Goal: Information Seeking & Learning: Learn about a topic

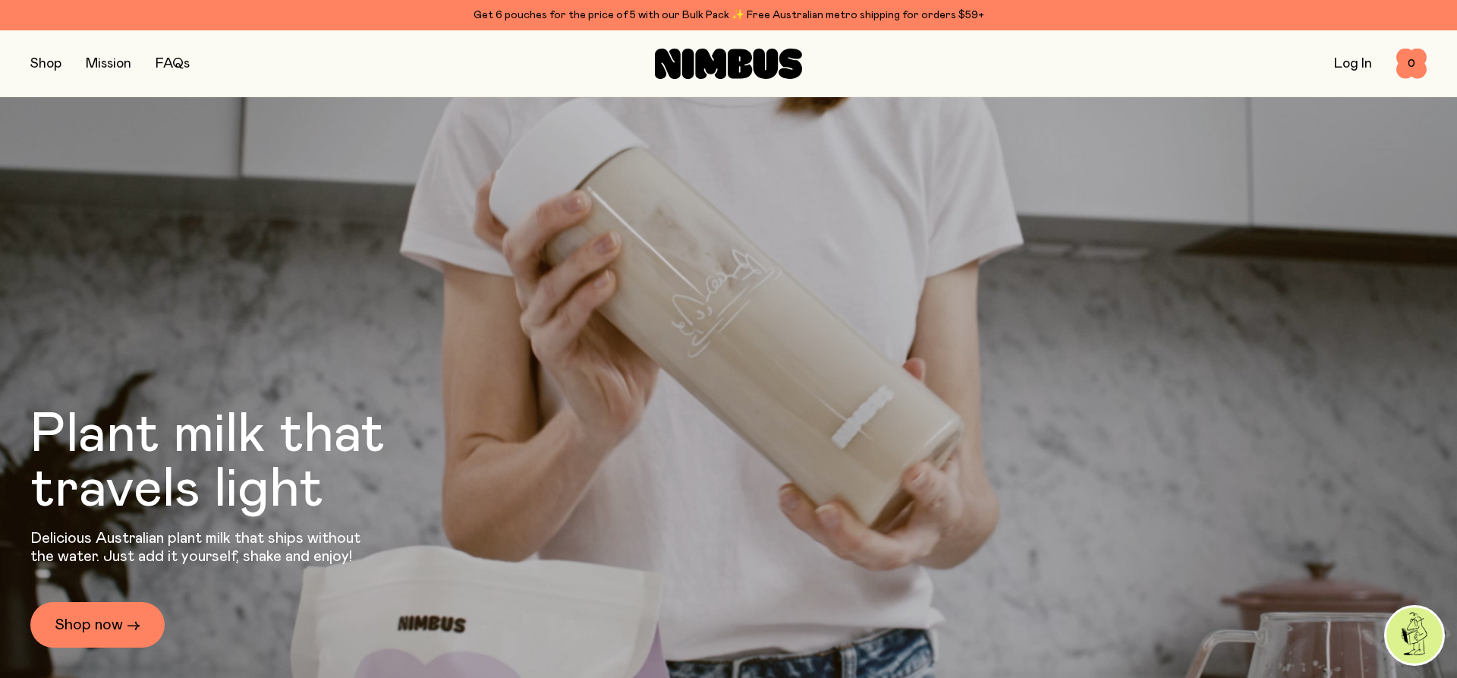
click at [170, 58] on link "FAQs" at bounding box center [173, 64] width 34 height 14
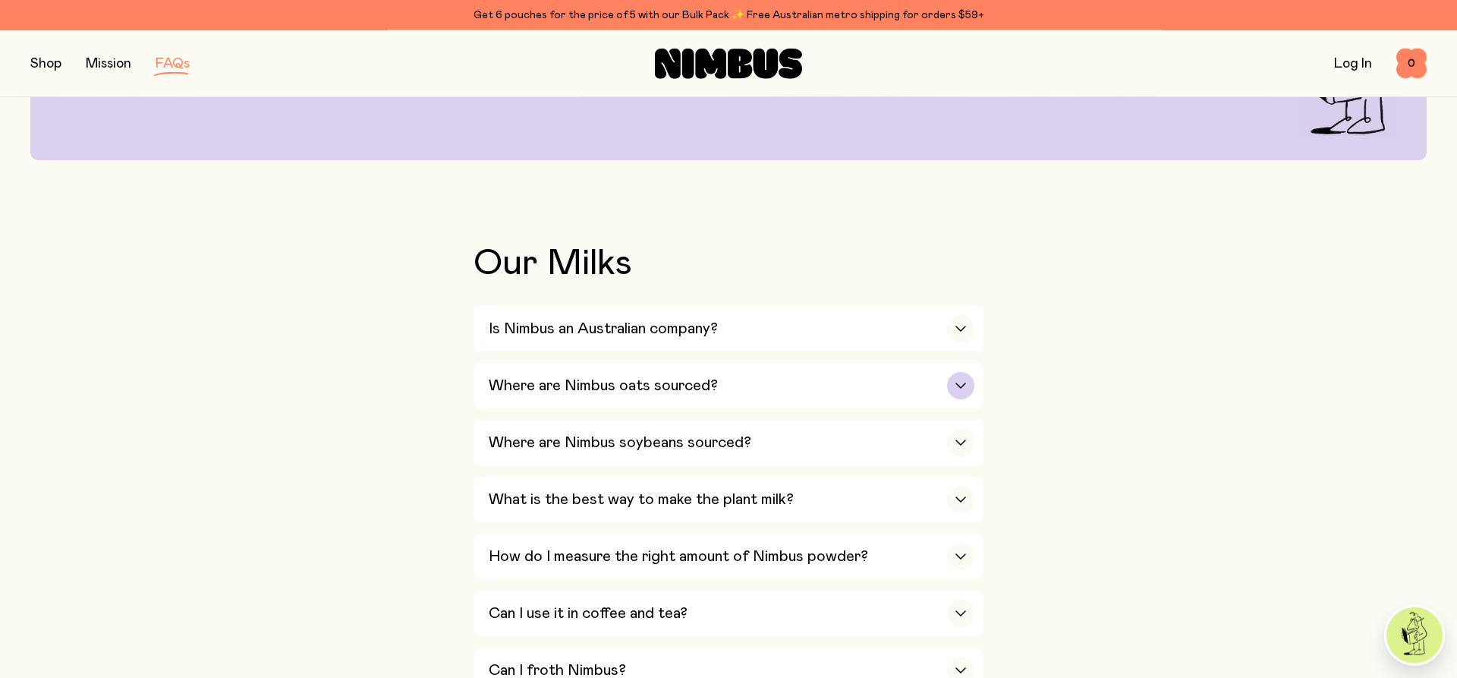
scroll to position [232, 0]
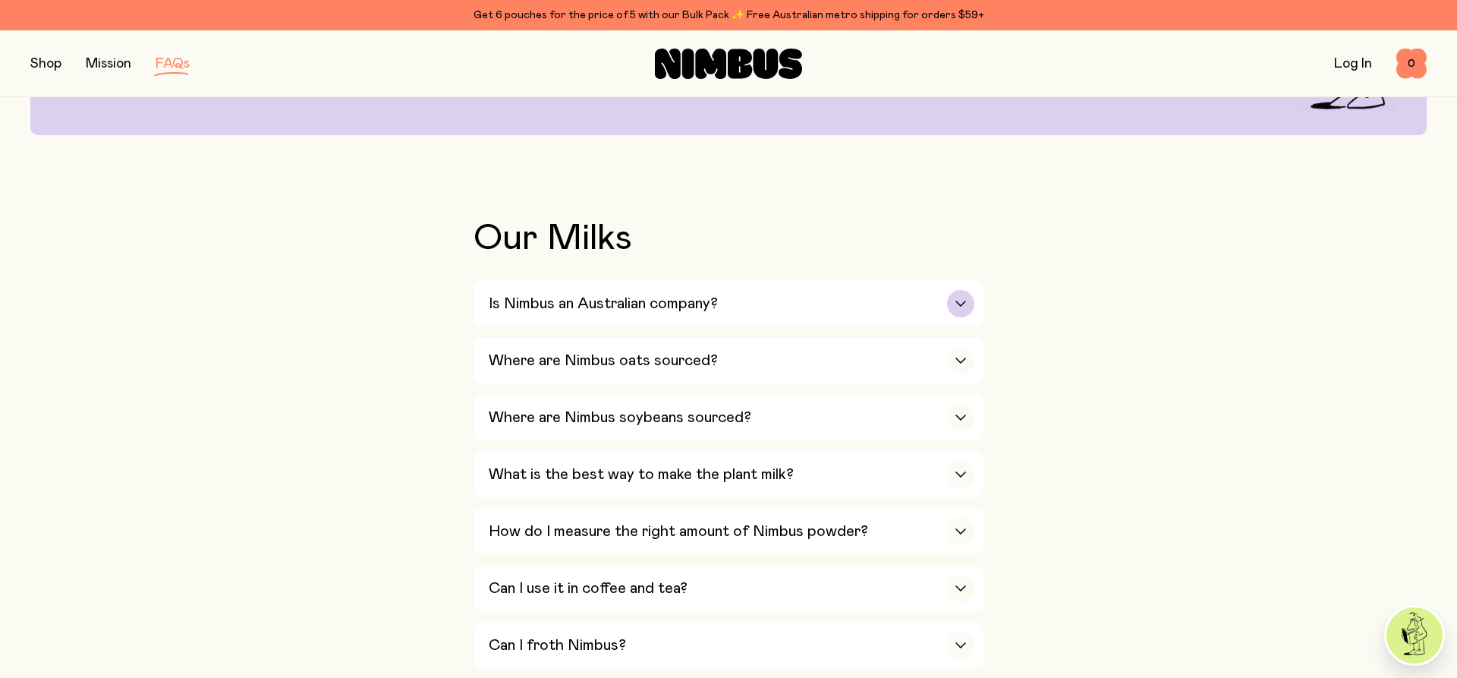
click at [516, 311] on h3 "Is Nimbus an Australian company?" at bounding box center [603, 303] width 229 height 18
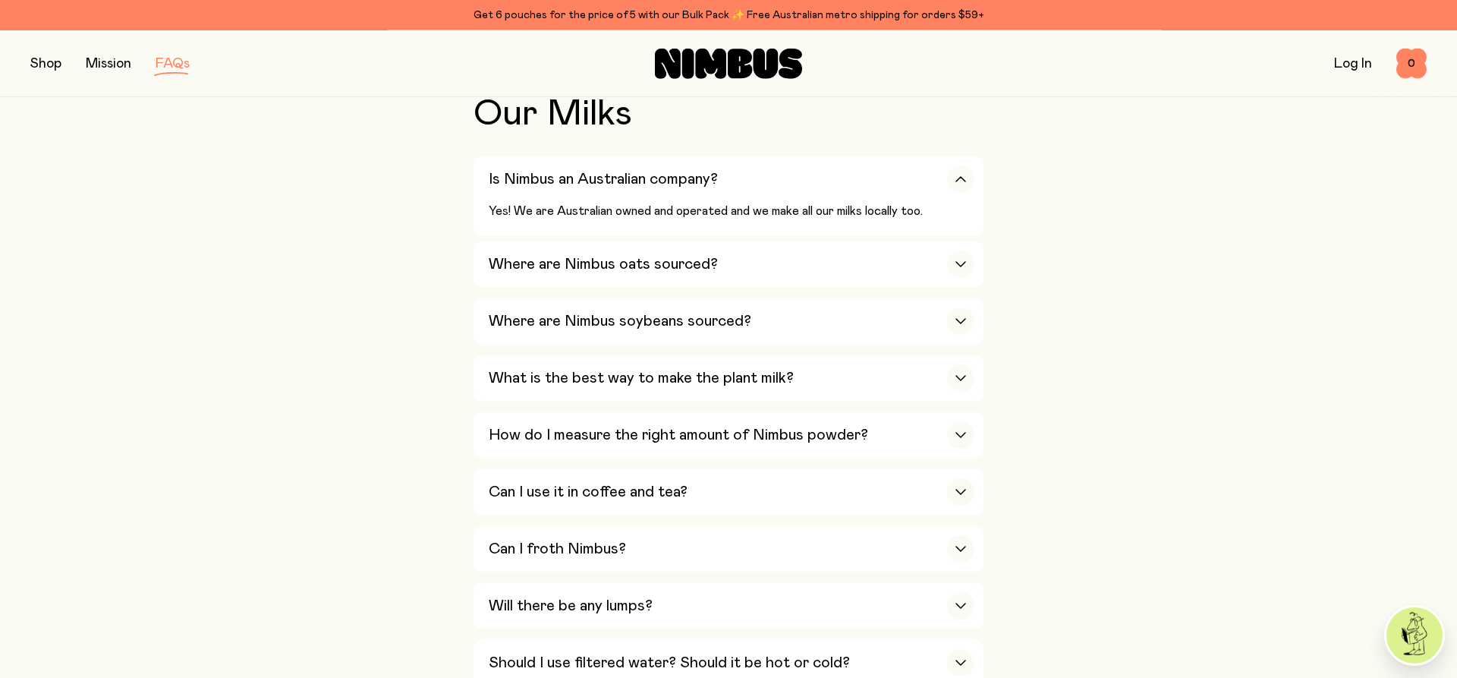
scroll to position [387, 0]
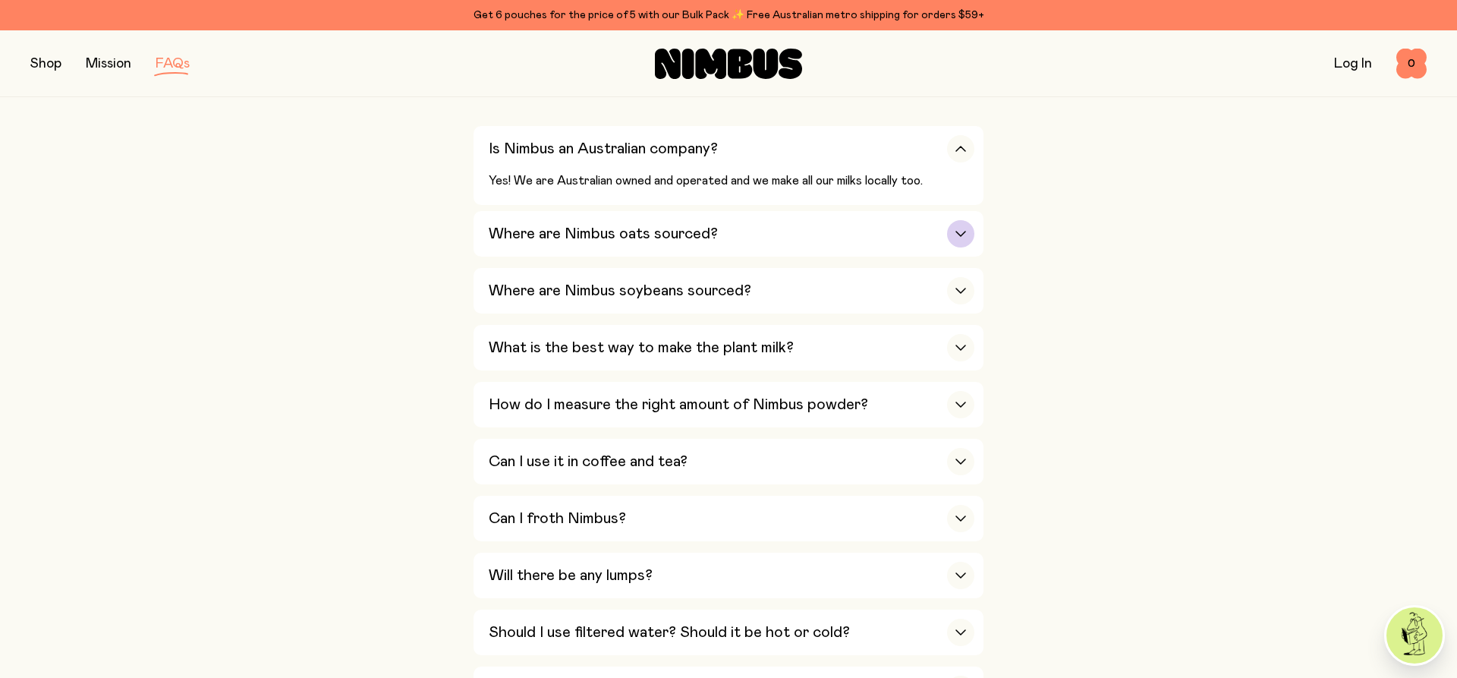
click at [542, 227] on h3 "Where are Nimbus oats sourced?" at bounding box center [603, 234] width 229 height 18
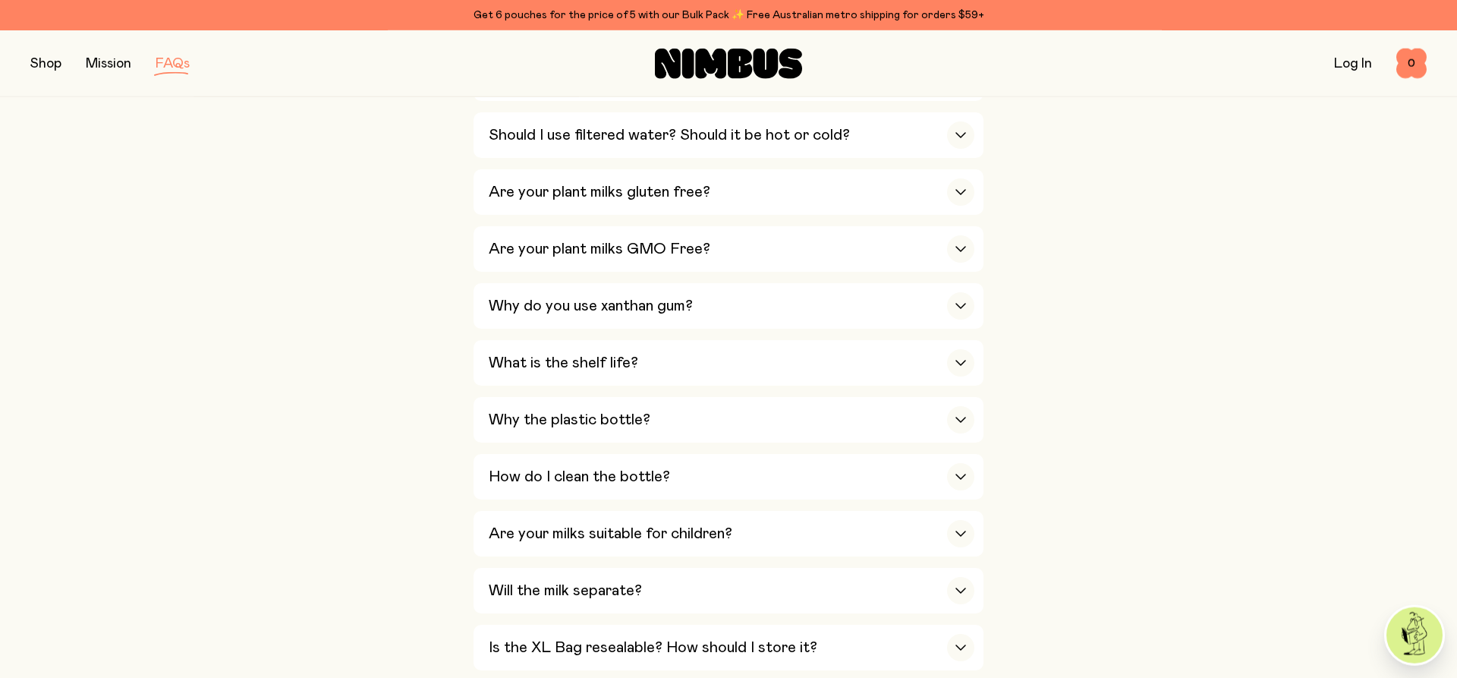
scroll to position [1006, 0]
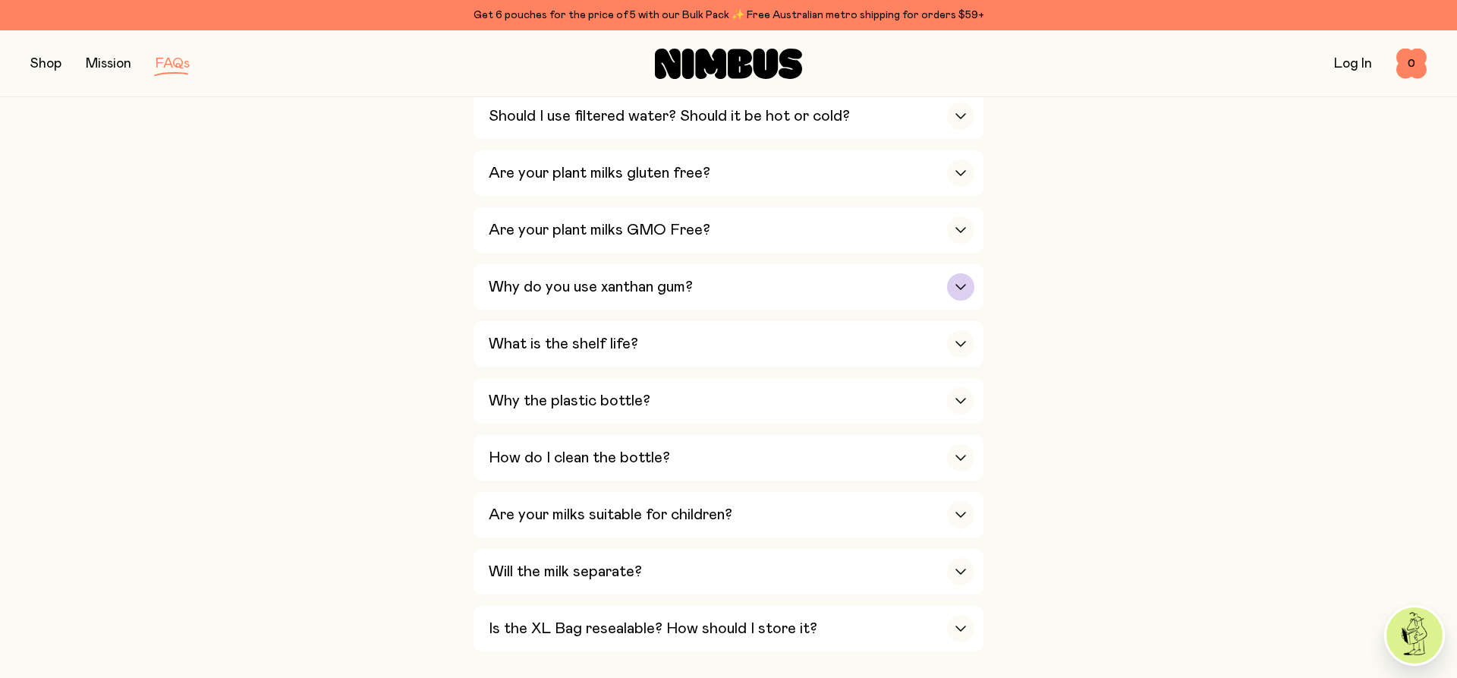
click at [516, 280] on h3 "Why do you use xanthan gum?" at bounding box center [591, 287] width 204 height 18
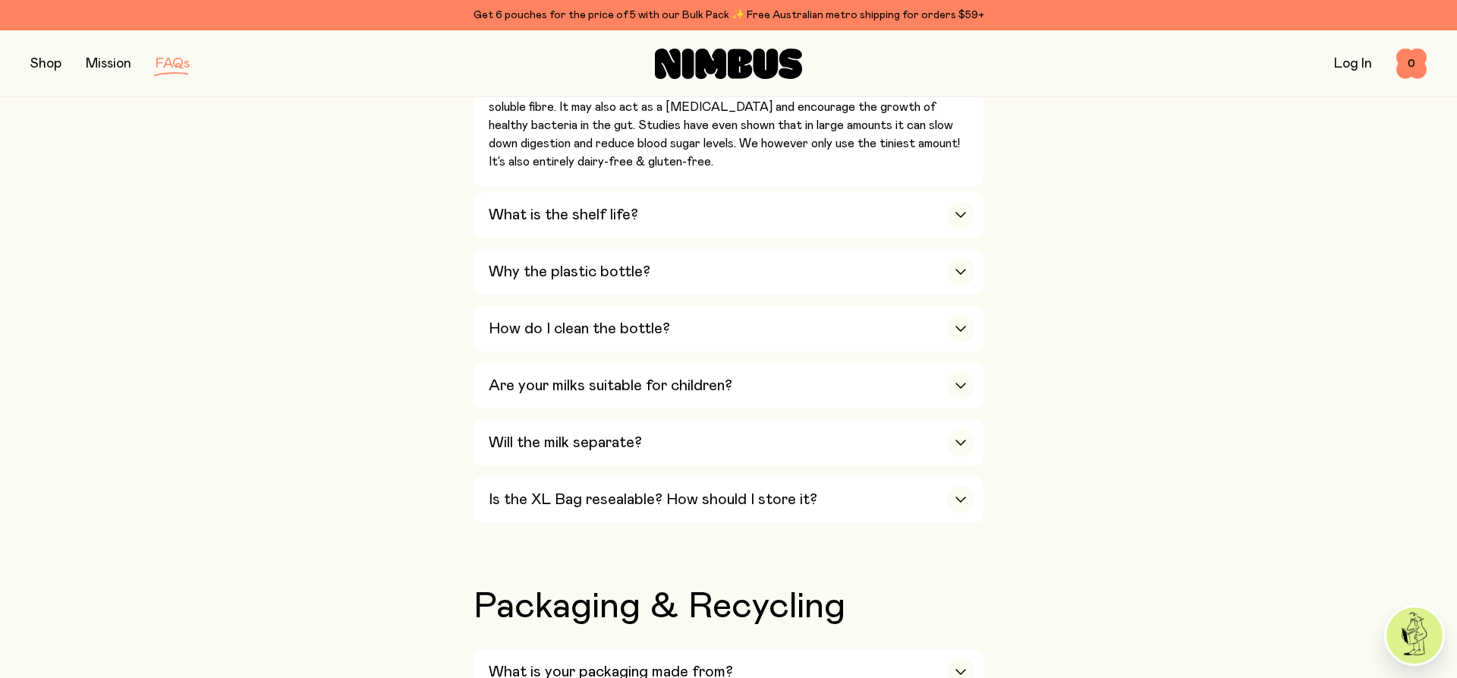
scroll to position [1172, 0]
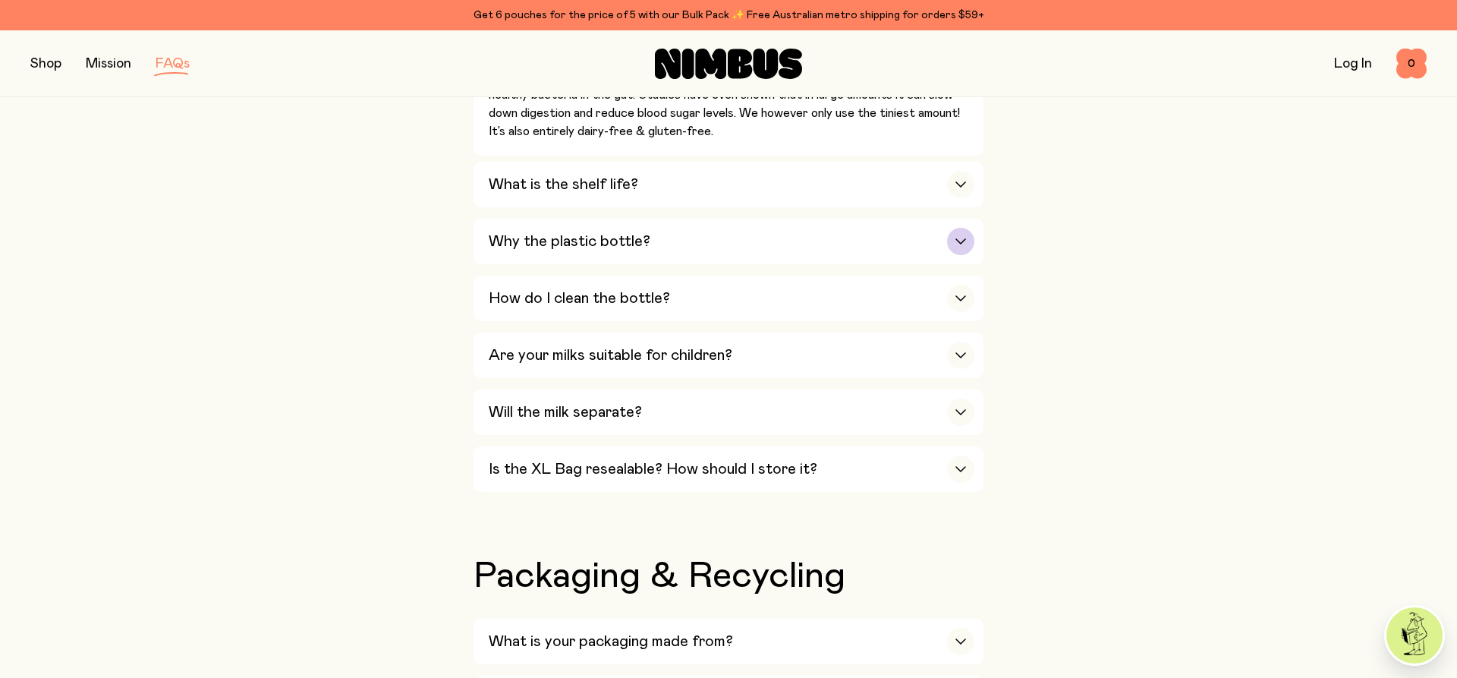
click at [571, 233] on h3 "Why the plastic bottle?" at bounding box center [570, 241] width 162 height 18
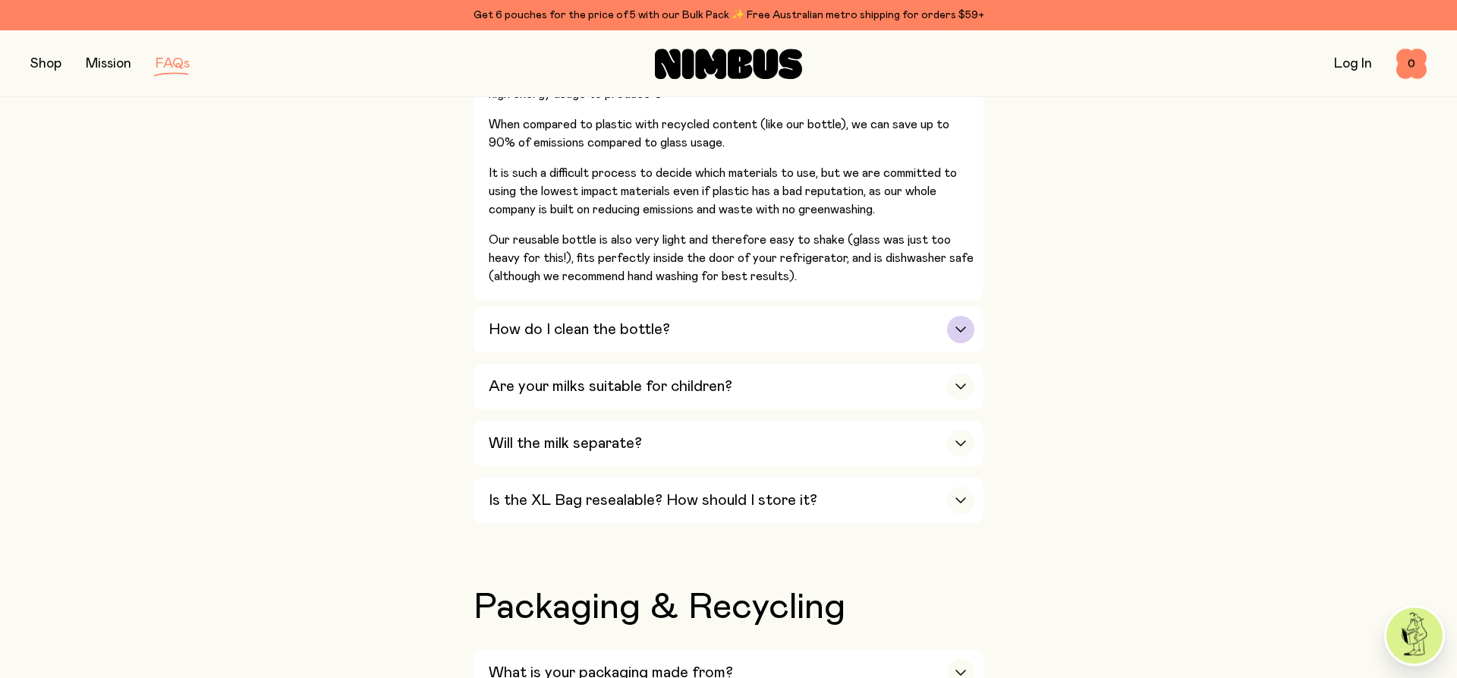
scroll to position [1404, 0]
click at [537, 321] on h3 "How do I clean the bottle?" at bounding box center [579, 327] width 181 height 18
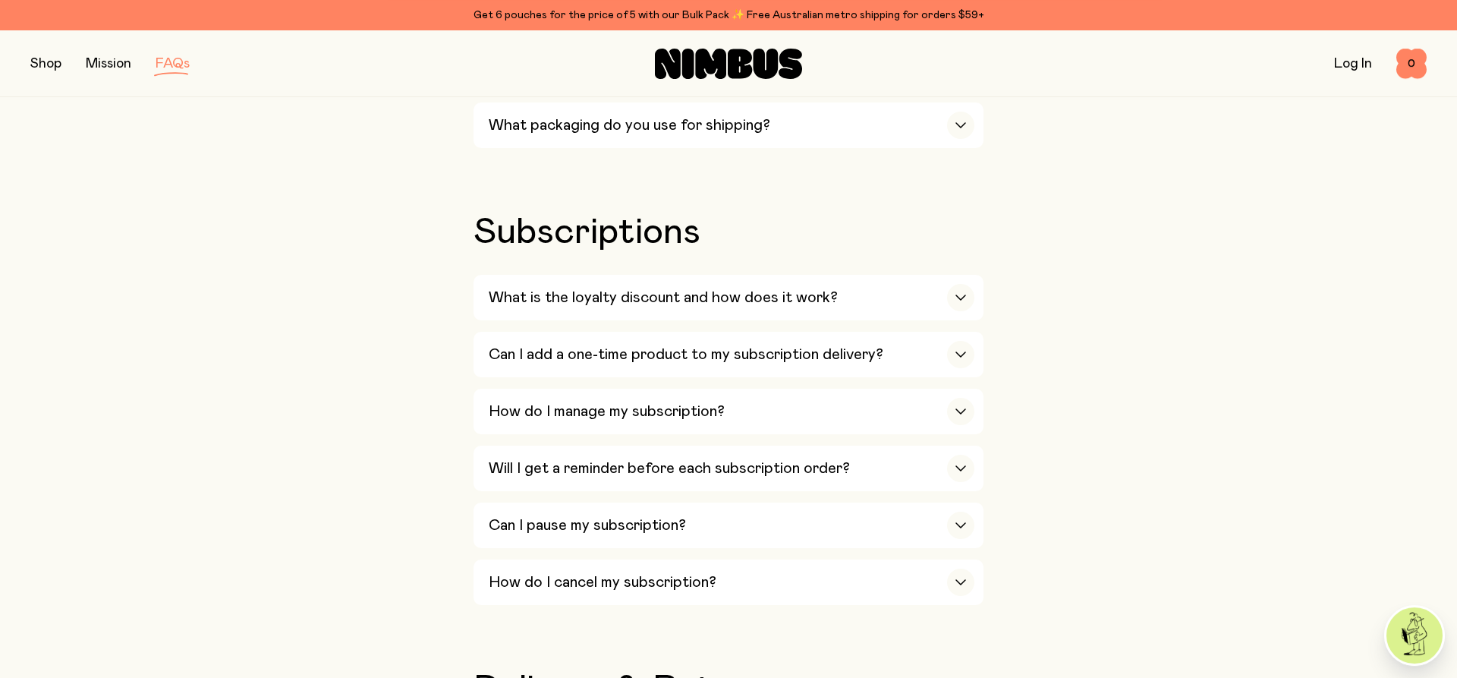
scroll to position [2023, 0]
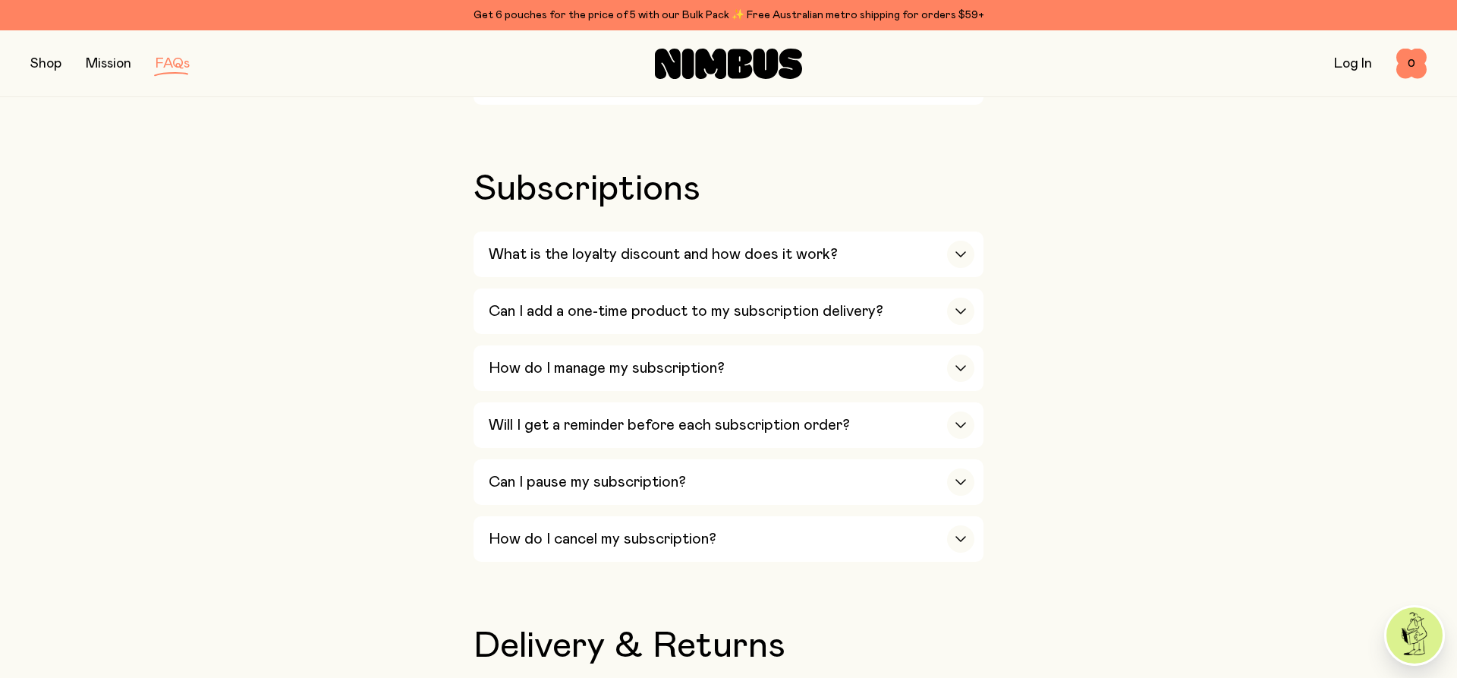
click at [50, 55] on button "button" at bounding box center [45, 63] width 31 height 21
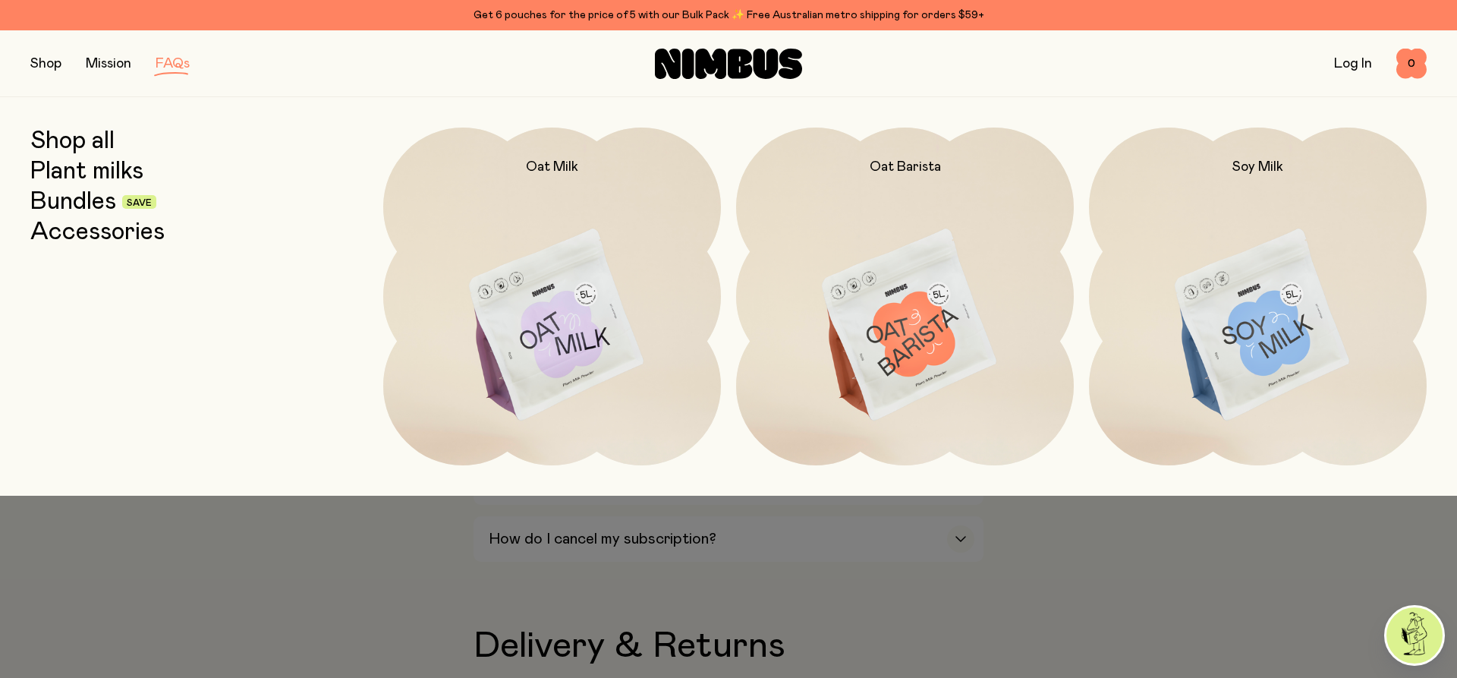
click at [540, 270] on img at bounding box center [552, 325] width 338 height 397
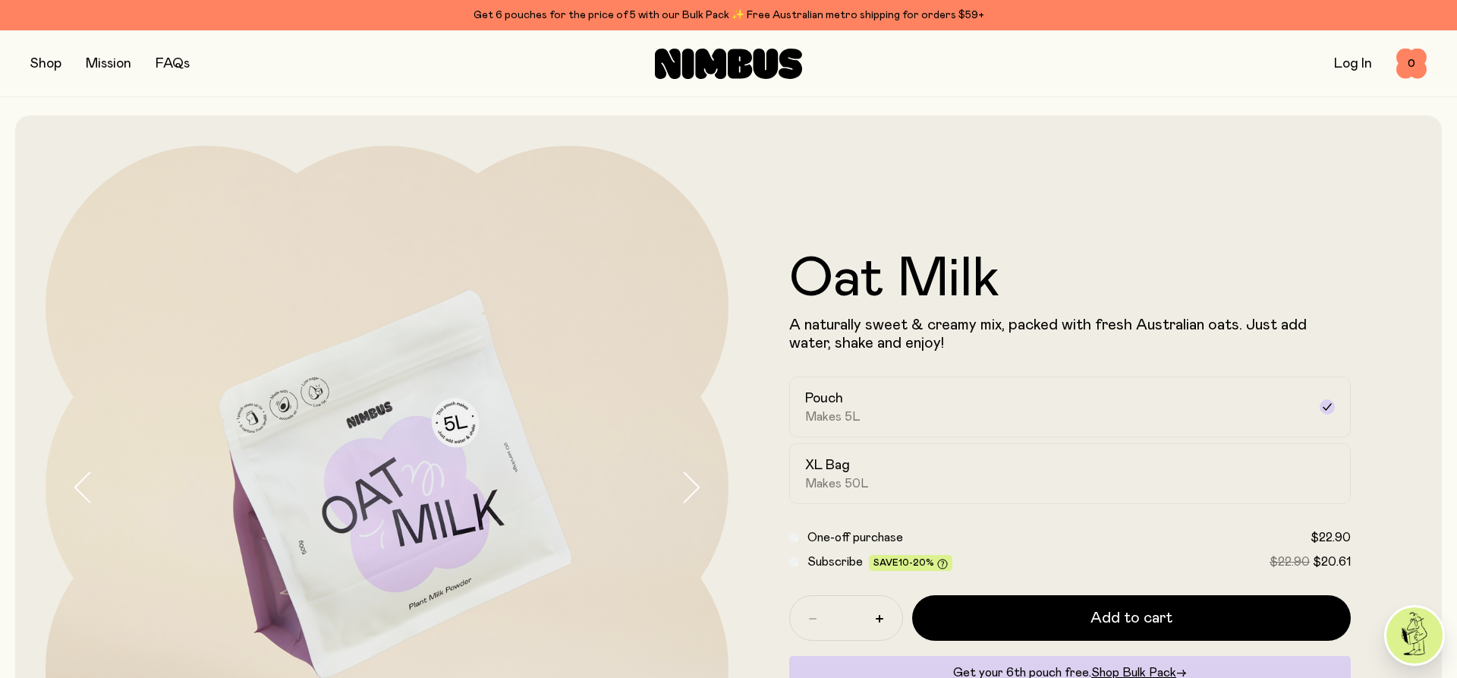
click at [34, 60] on button "button" at bounding box center [45, 63] width 31 height 21
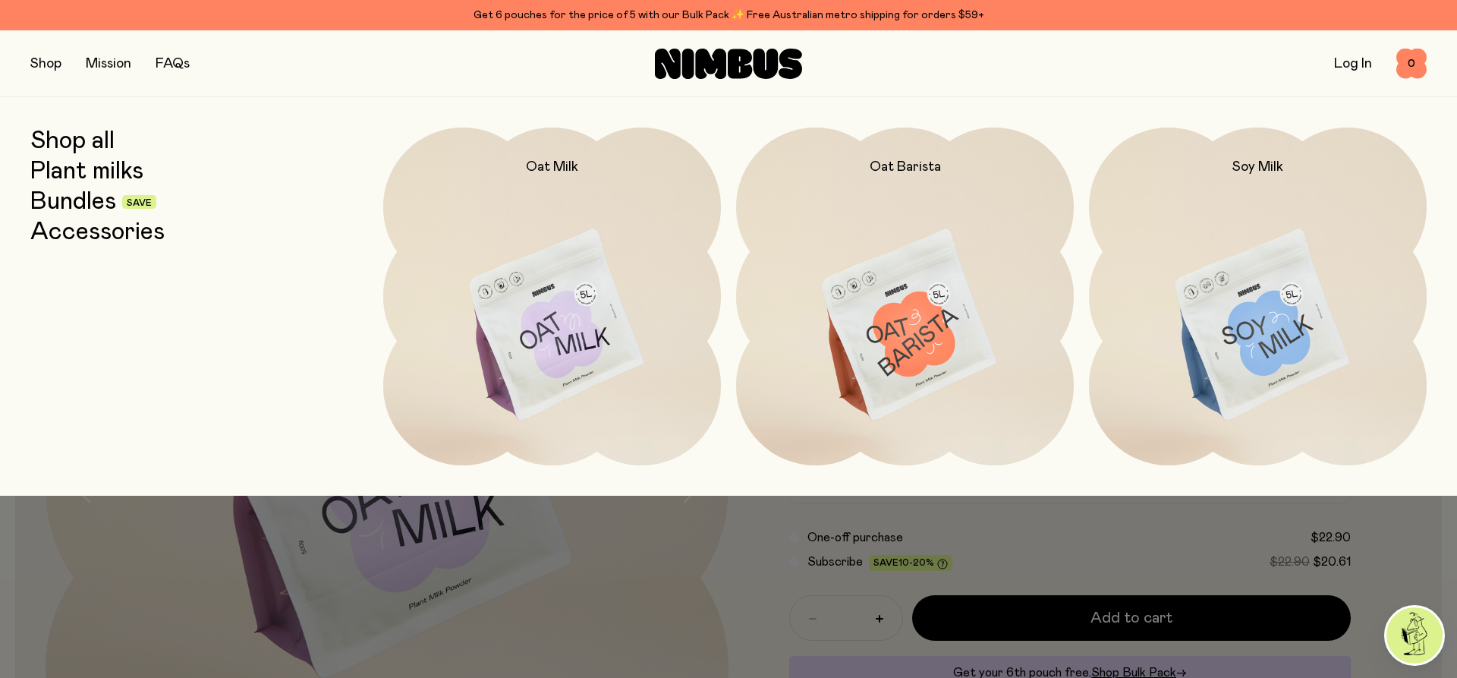
click at [678, 518] on div at bounding box center [728, 529] width 1457 height 67
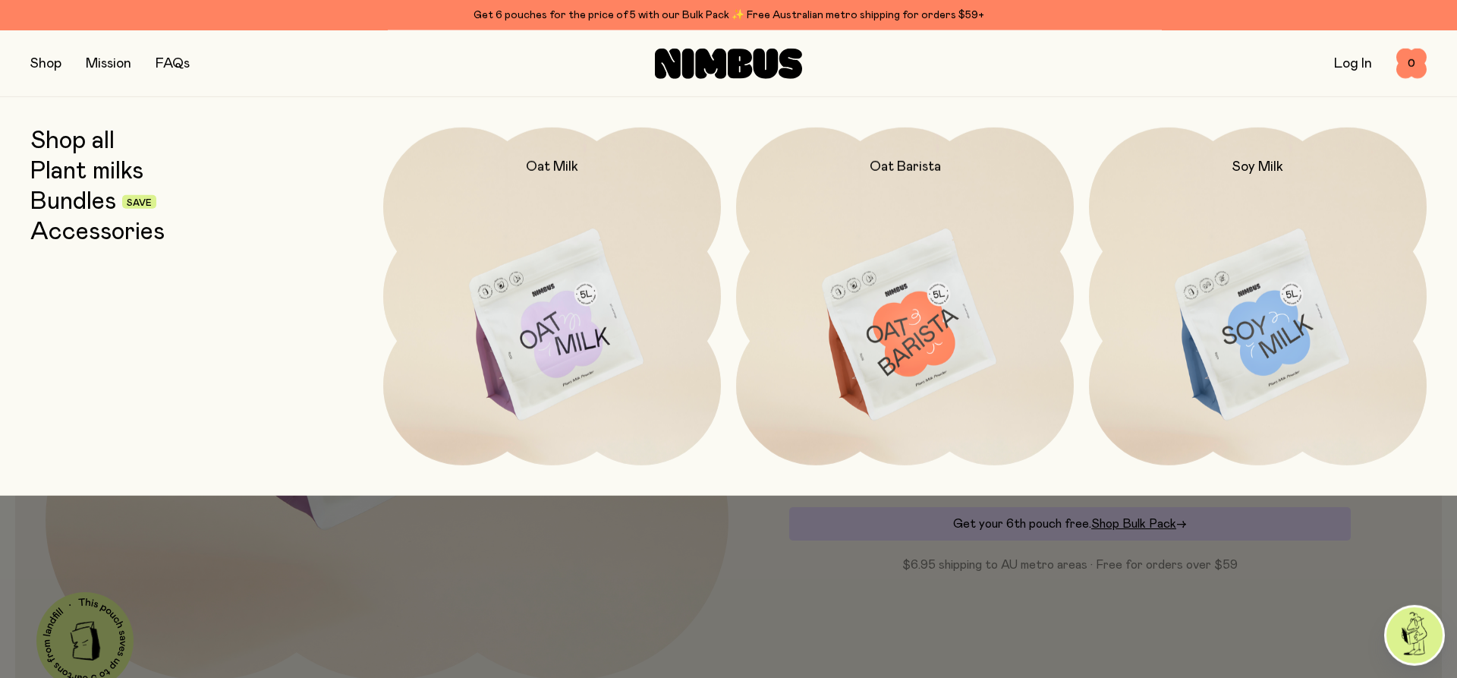
scroll to position [155, 0]
click at [36, 58] on button "button" at bounding box center [45, 63] width 31 height 21
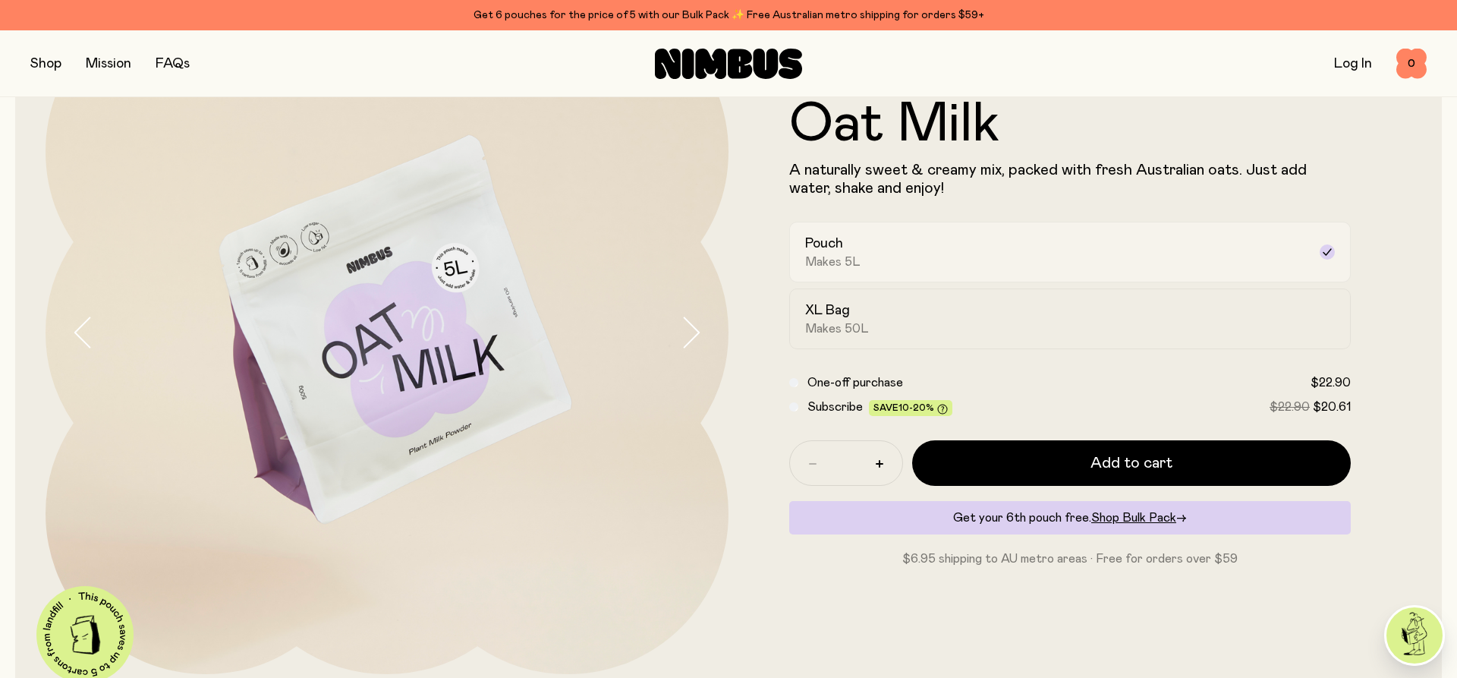
click at [845, 261] on span "Makes 5L" at bounding box center [832, 261] width 55 height 15
click at [845, 319] on h2 "XL Bag" at bounding box center [827, 310] width 45 height 18
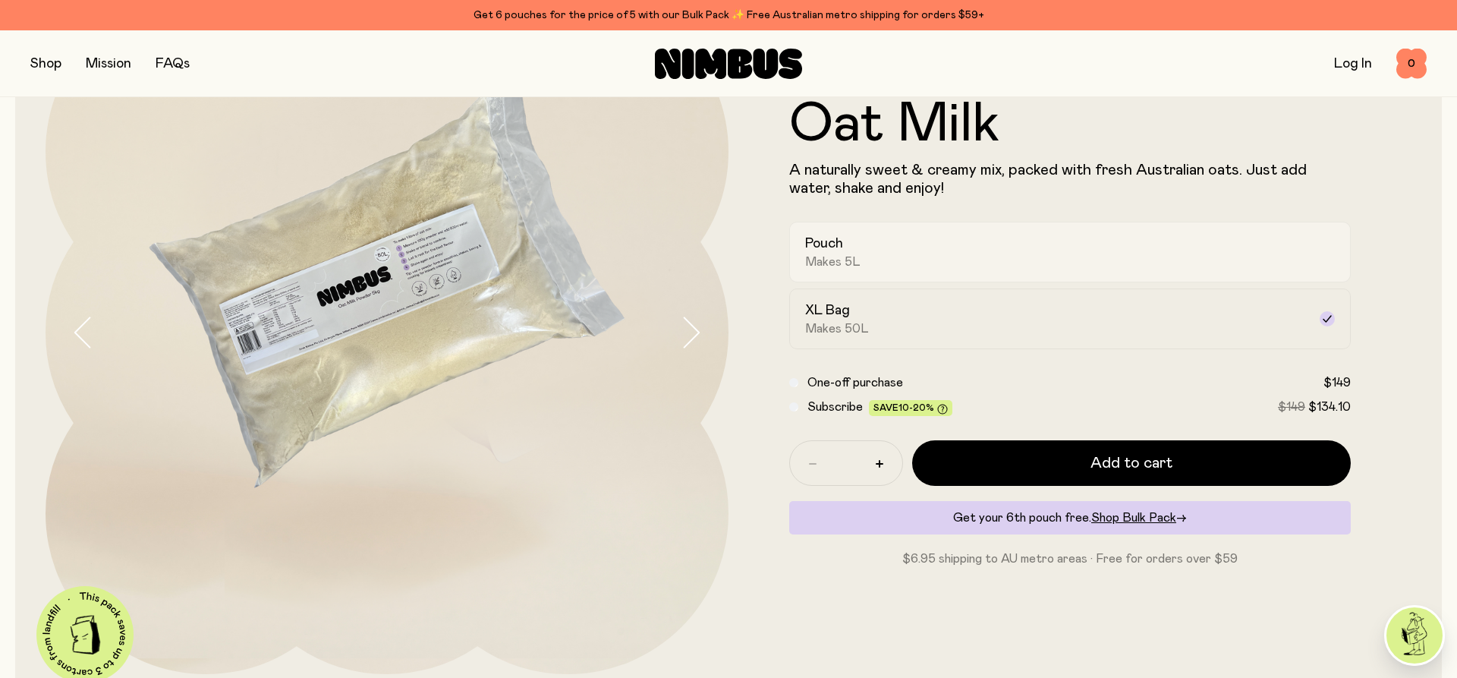
click at [834, 270] on label "Pouch Makes 5L" at bounding box center [1070, 252] width 562 height 61
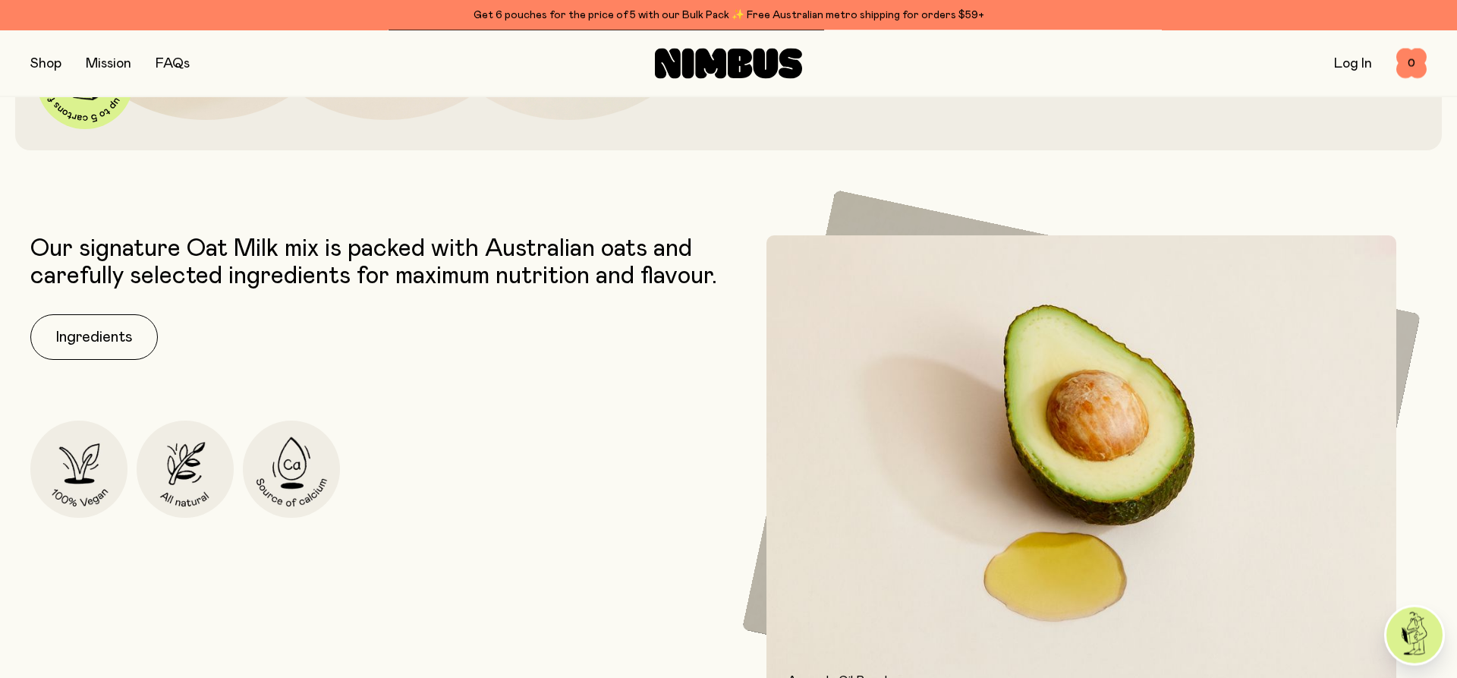
scroll to position [774, 0]
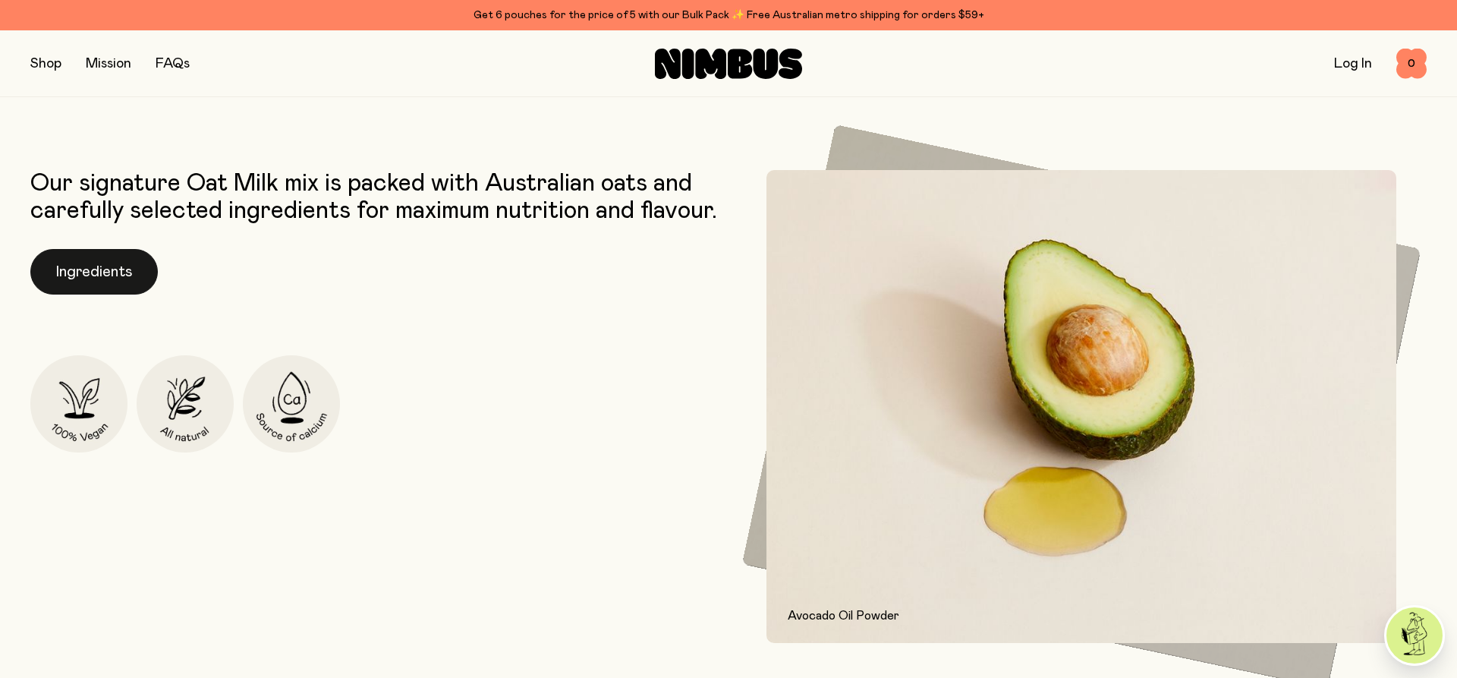
click at [89, 294] on button "Ingredients" at bounding box center [93, 272] width 127 height 46
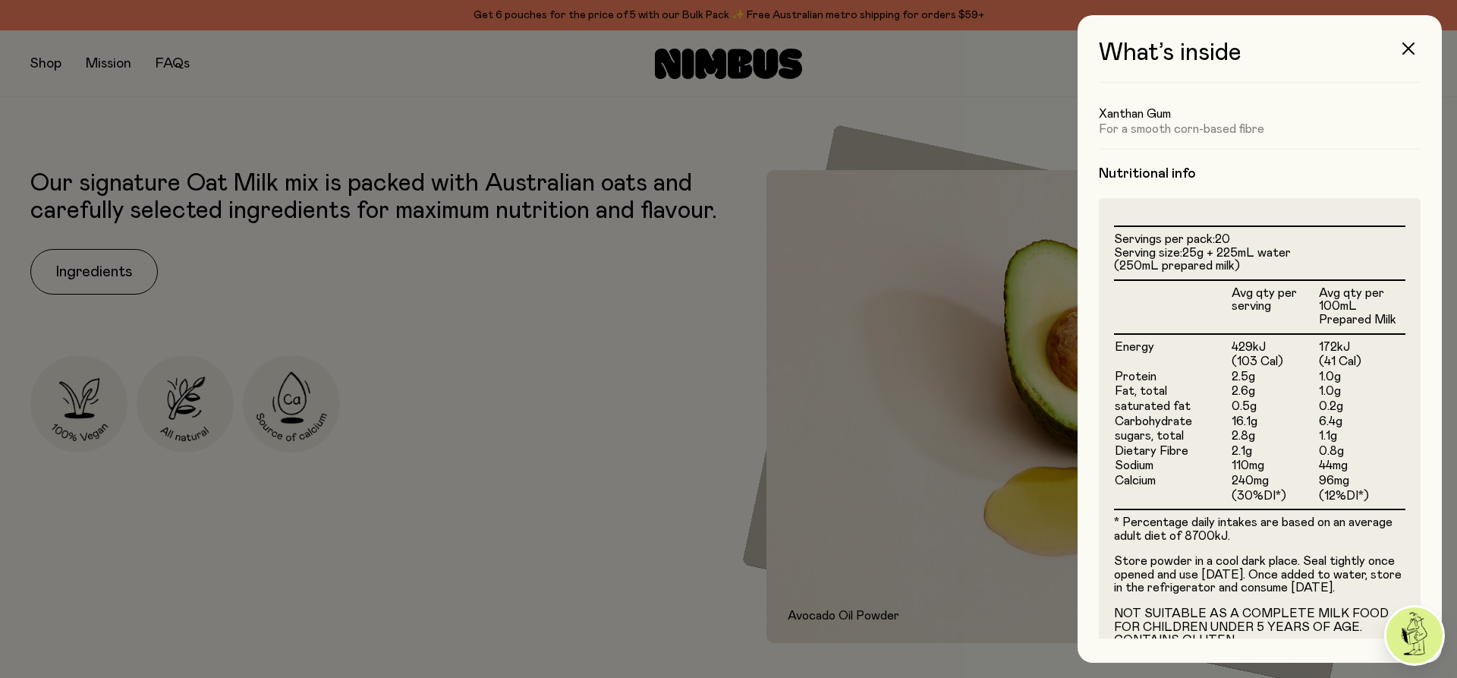
scroll to position [319, 0]
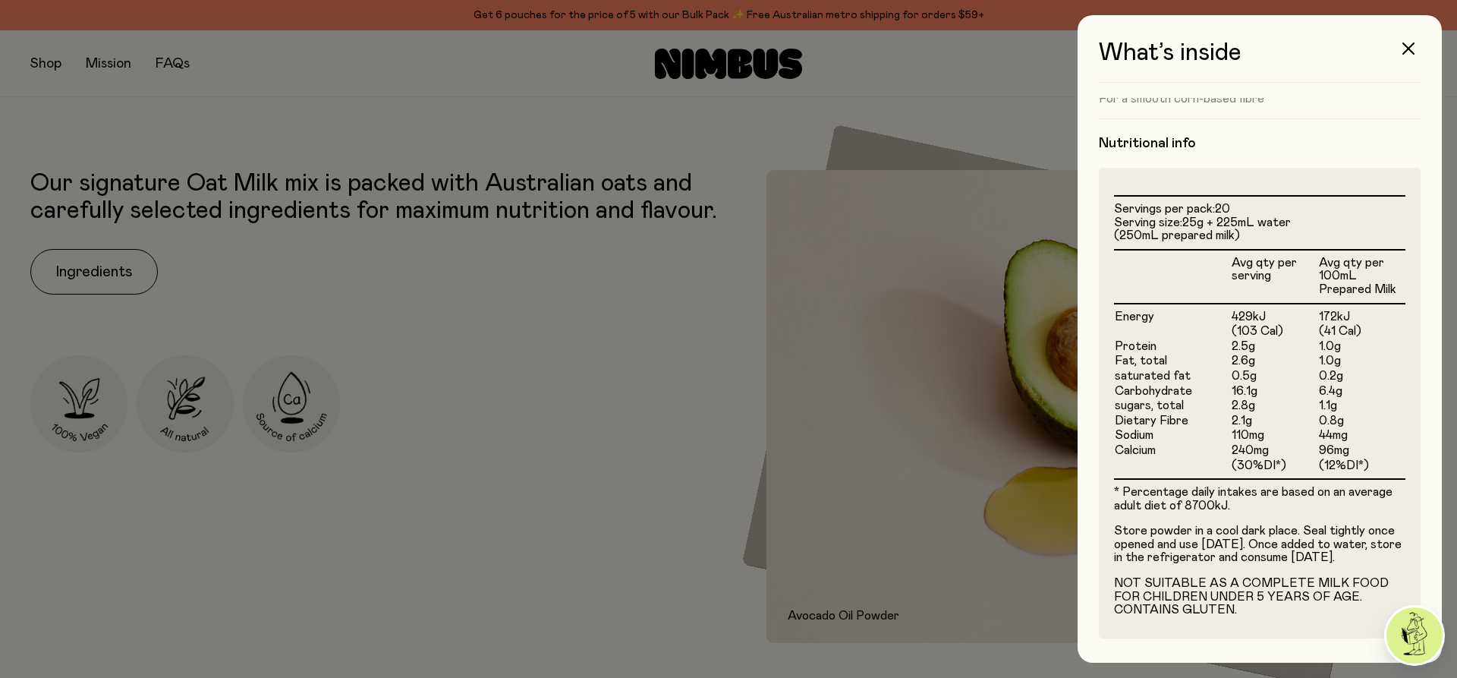
click at [591, 356] on div at bounding box center [728, 339] width 1457 height 678
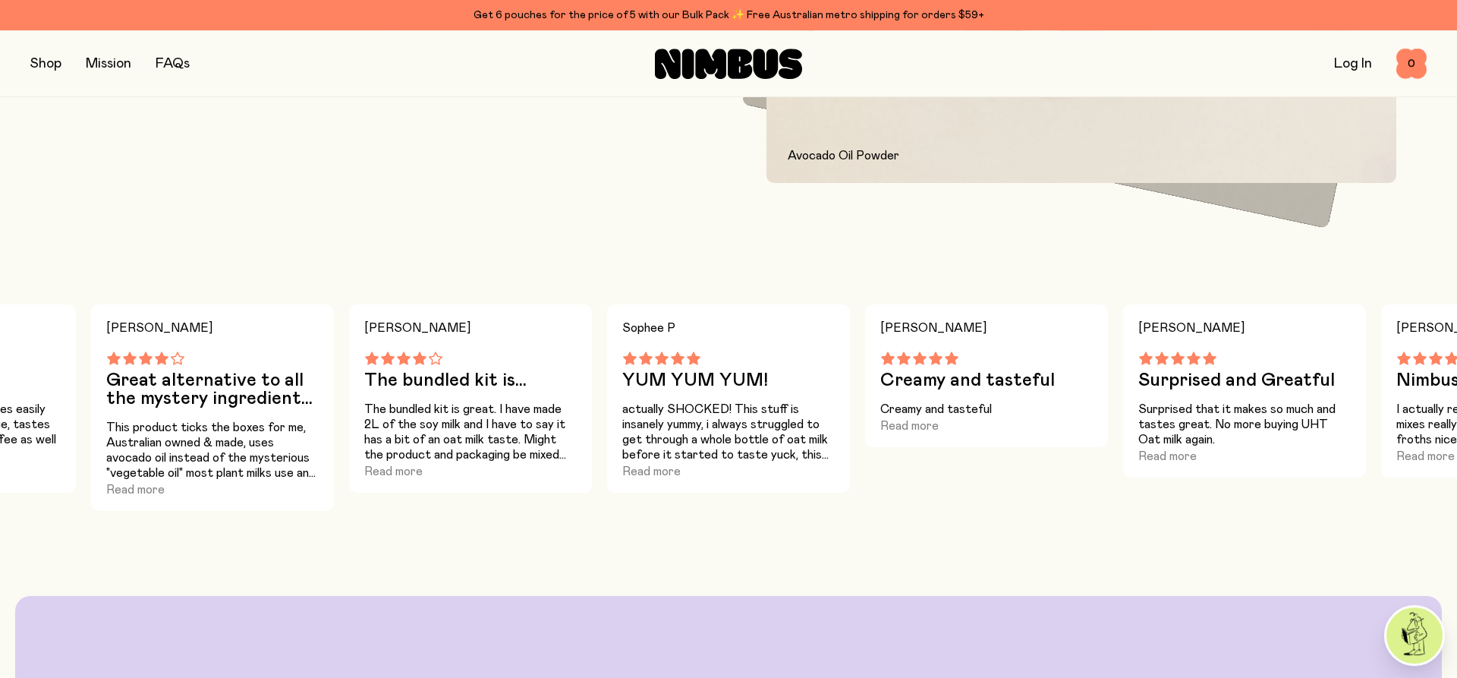
scroll to position [1238, 0]
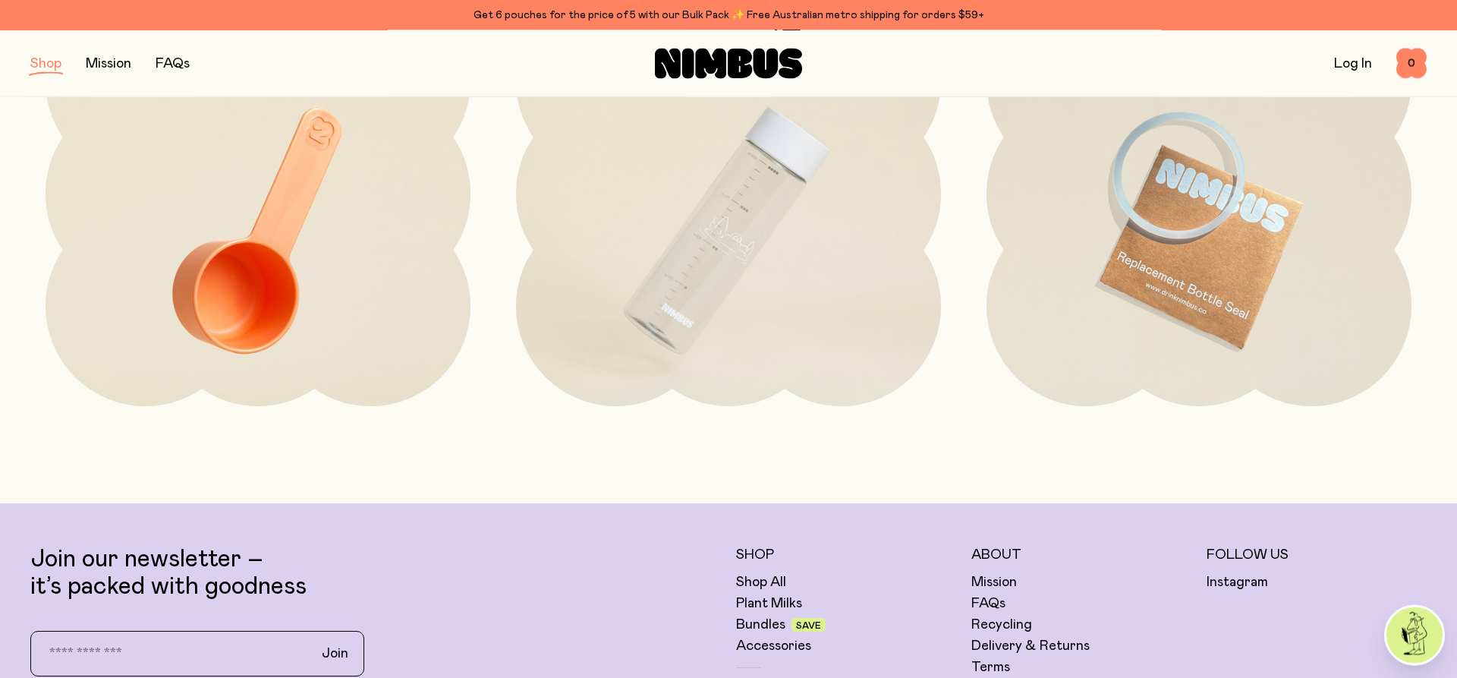
scroll to position [232, 0]
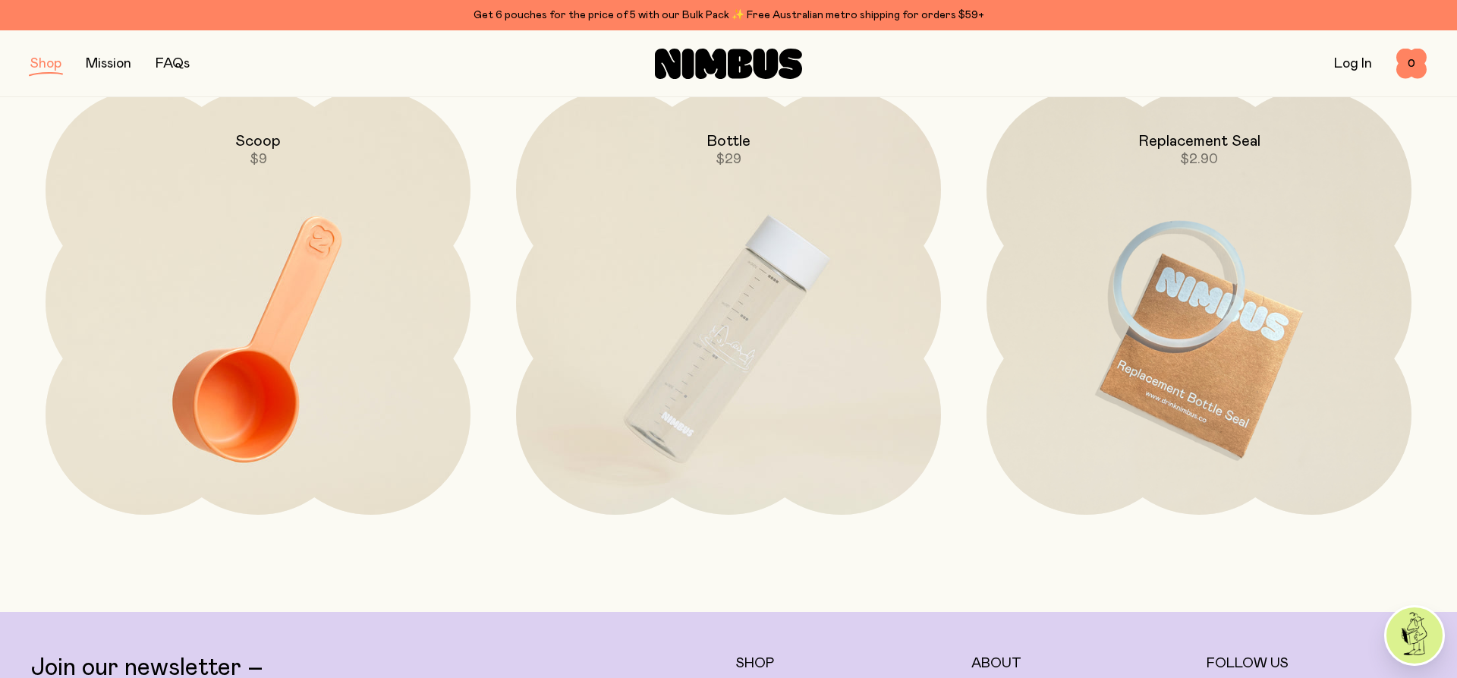
click at [813, 272] on img at bounding box center [728, 339] width 425 height 499
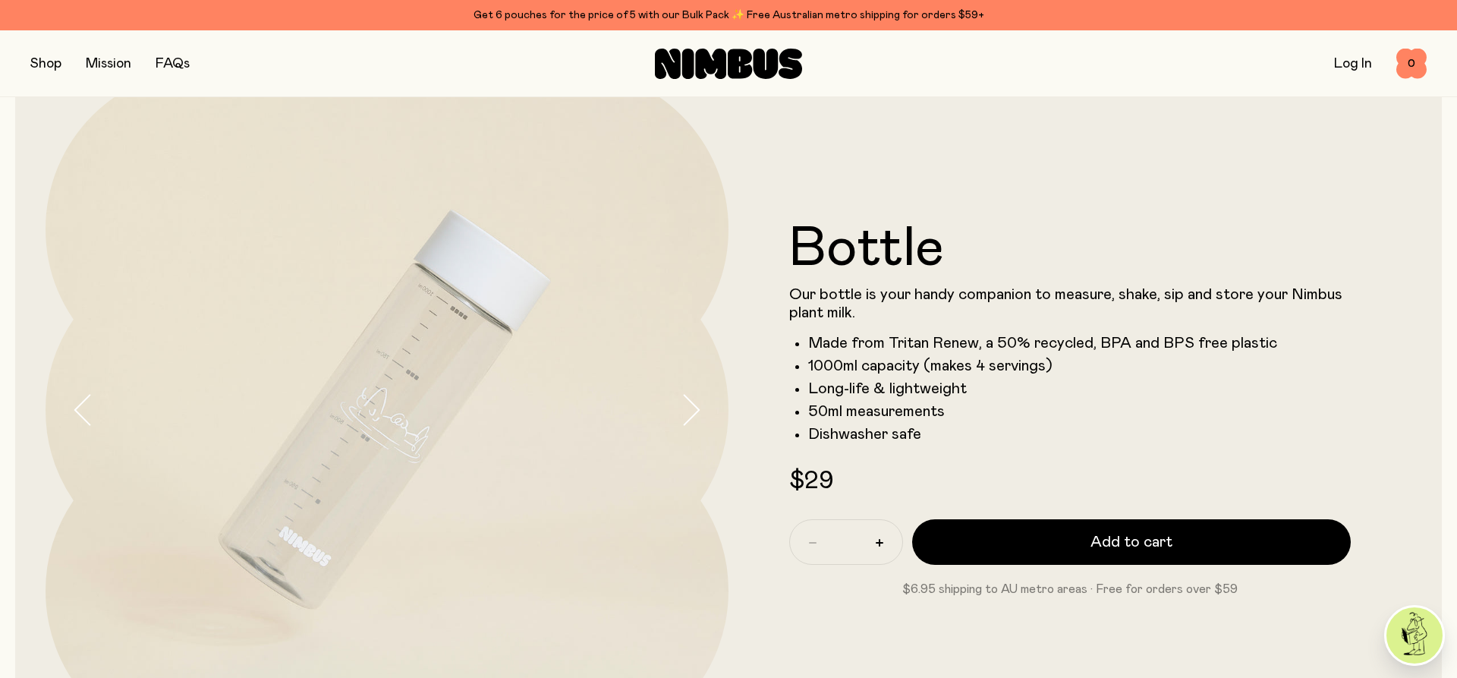
scroll to position [155, 0]
